Goal: Transaction & Acquisition: Purchase product/service

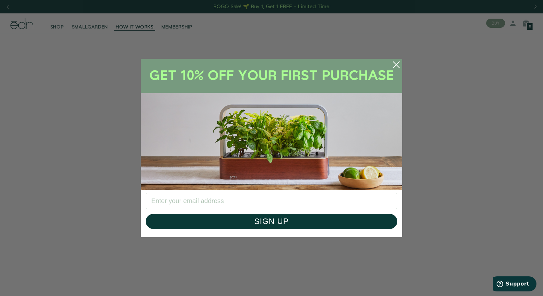
click at [398, 62] on circle "Close dialog" at bounding box center [396, 65] width 14 height 14
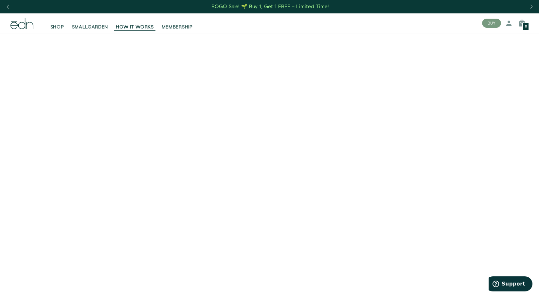
click at [262, 6] on div "BOGO Sale! 🌱 Buy 1, Get 1 FREE – Limited Time!" at bounding box center [269, 6] width 117 height 7
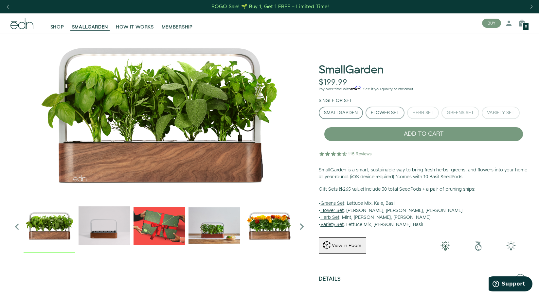
click at [386, 112] on div "Flower Set" at bounding box center [384, 113] width 28 height 5
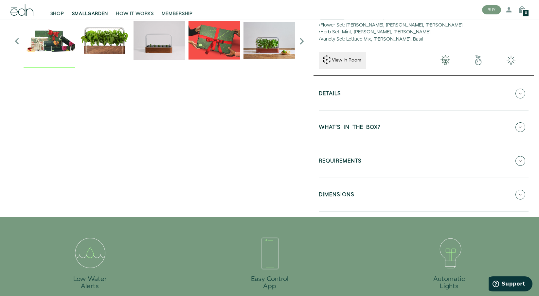
scroll to position [196, 0]
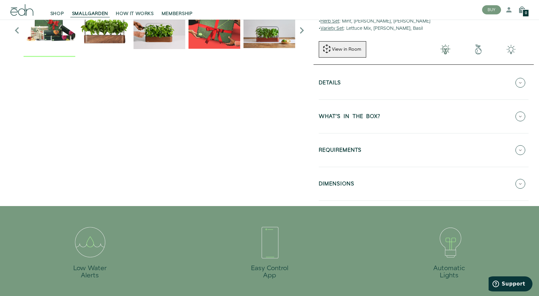
click at [332, 182] on h5 "DIMENSIONS" at bounding box center [336, 185] width 36 height 8
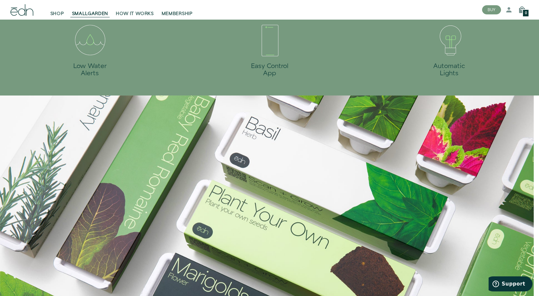
scroll to position [458, 0]
